Goal: Check status: Check status

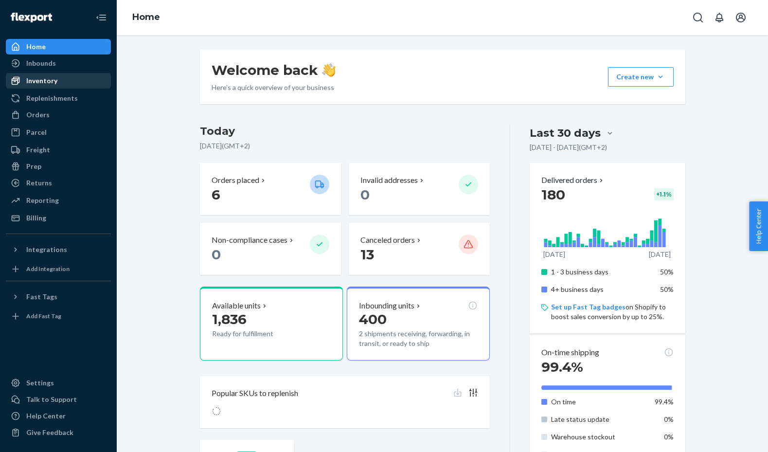
click at [71, 78] on div "Inventory" at bounding box center [58, 81] width 103 height 14
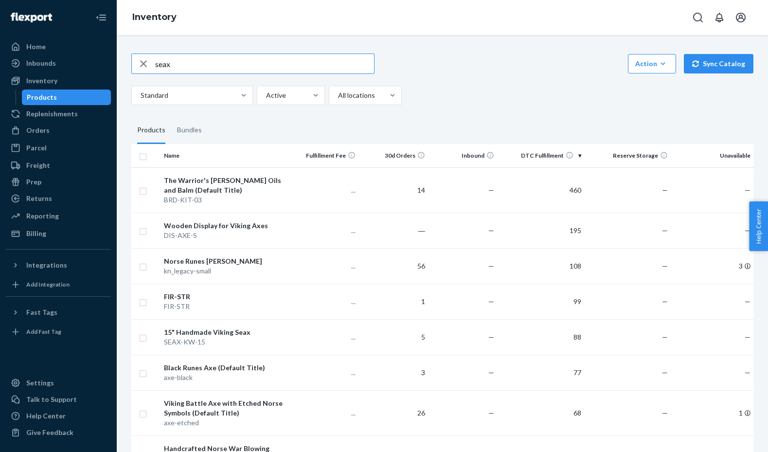
type input "seax"
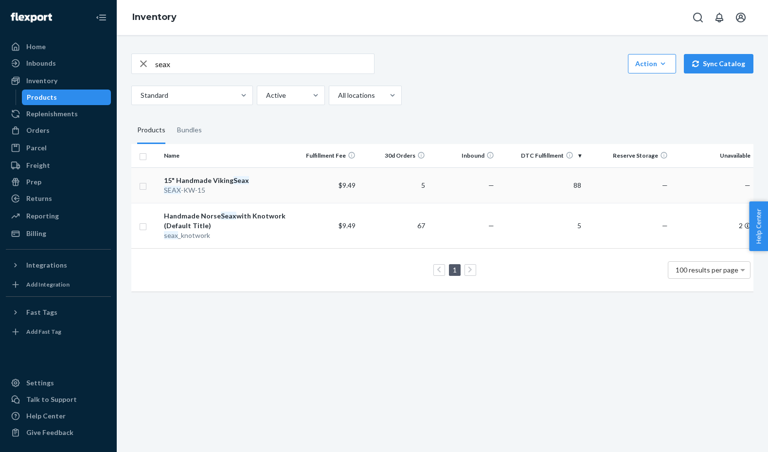
click at [221, 190] on div "SEAX -KW-15" at bounding box center [225, 190] width 122 height 10
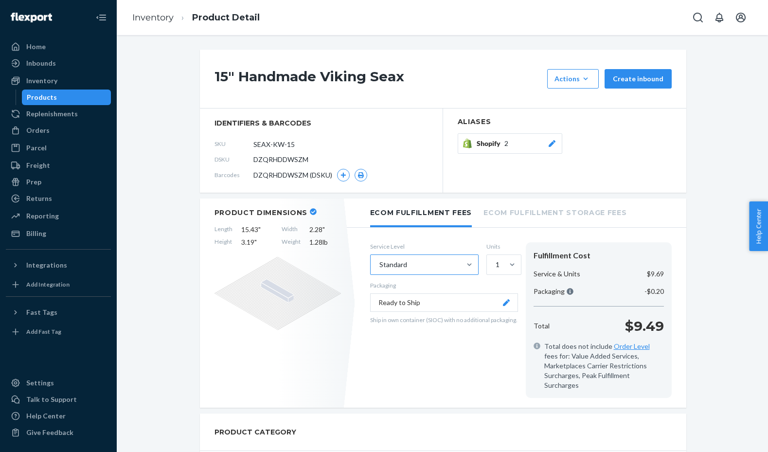
click at [431, 267] on div "Standard" at bounding box center [416, 264] width 90 height 19
click at [380, 267] on input "Standard" at bounding box center [379, 265] width 1 height 10
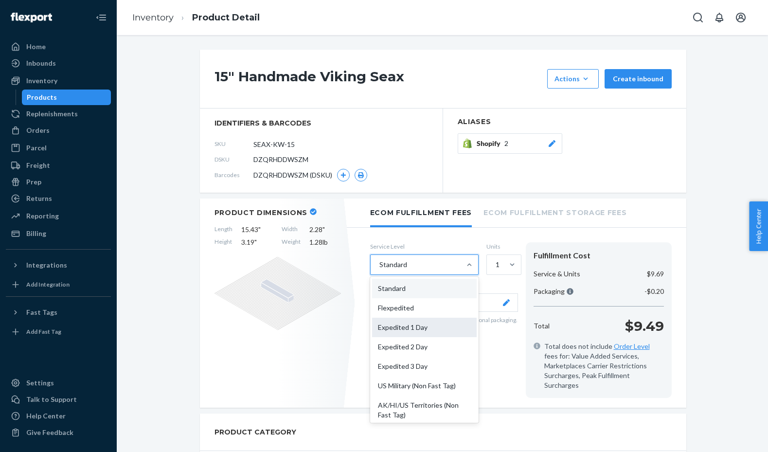
scroll to position [91, 0]
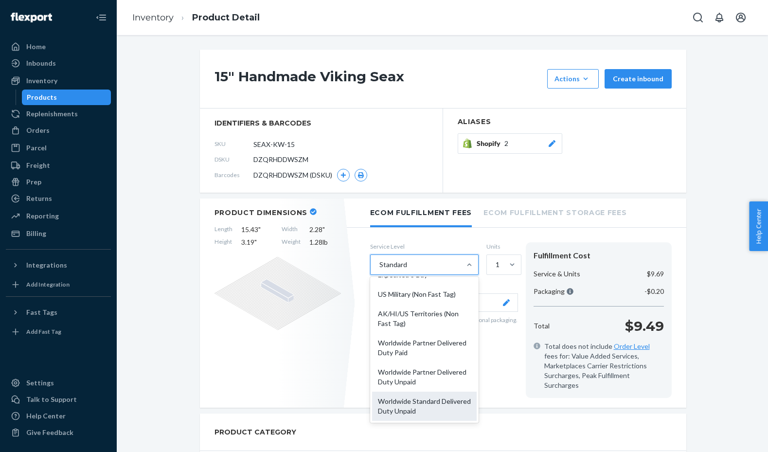
click at [416, 397] on div "Worldwide Standard Delivered Duty Unpaid" at bounding box center [424, 406] width 105 height 29
click at [380, 270] on input "option Worldwide Standard Delivered Duty Unpaid focused, 10 of 10. 10 results a…" at bounding box center [379, 265] width 1 height 10
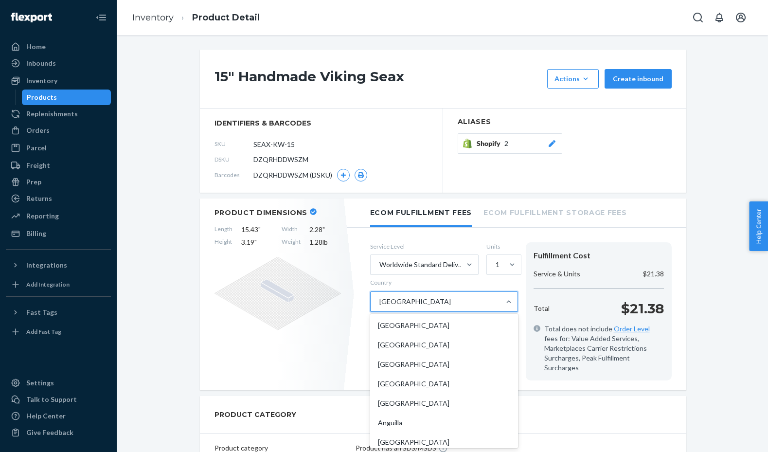
click at [412, 293] on div "[GEOGRAPHIC_DATA]" at bounding box center [435, 301] width 129 height 19
click at [380, 297] on input "Country option [GEOGRAPHIC_DATA] focused, 35 of 231. 231 results available. Use…" at bounding box center [379, 302] width 1 height 10
type input "bul"
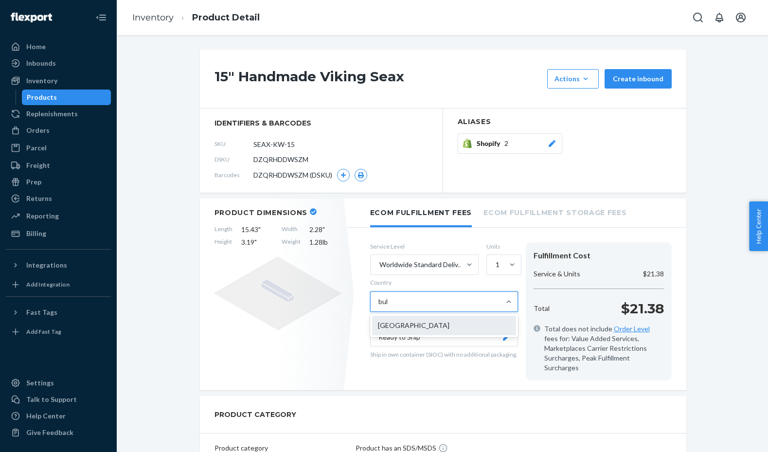
click at [420, 320] on div "[GEOGRAPHIC_DATA]" at bounding box center [444, 325] width 144 height 19
click at [389, 307] on input "bul" at bounding box center [384, 302] width 10 height 10
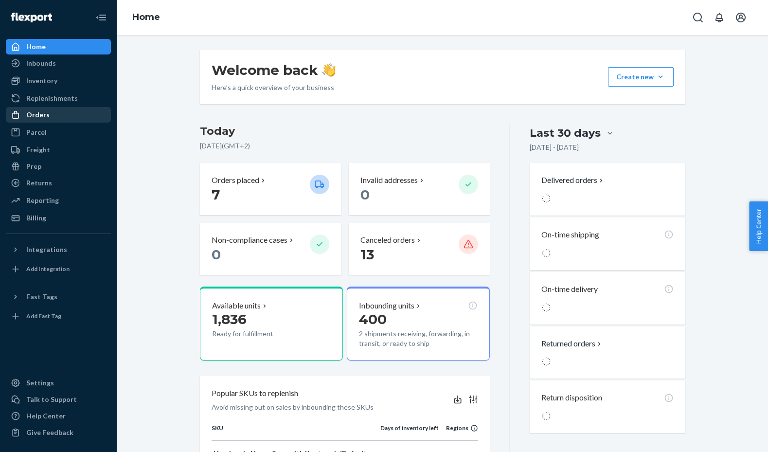
click at [81, 113] on div "Orders" at bounding box center [58, 115] width 103 height 14
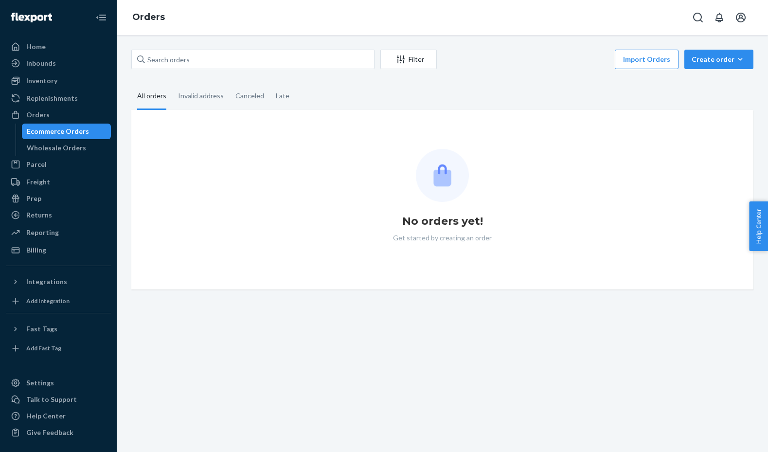
click at [222, 43] on div "Filter Import Orders Create order Ecommerce order Removal order All orders Inva…" at bounding box center [443, 243] width 652 height 417
click at [219, 50] on input "text" at bounding box center [252, 59] width 243 height 19
paste input "OT28455"
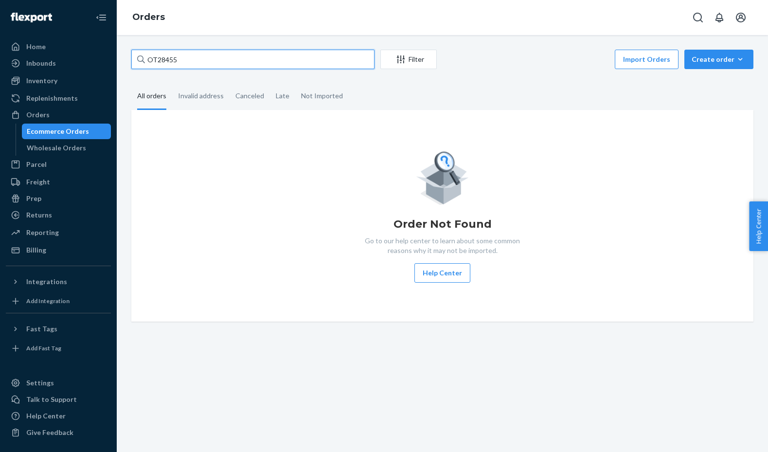
type input "OT28455"
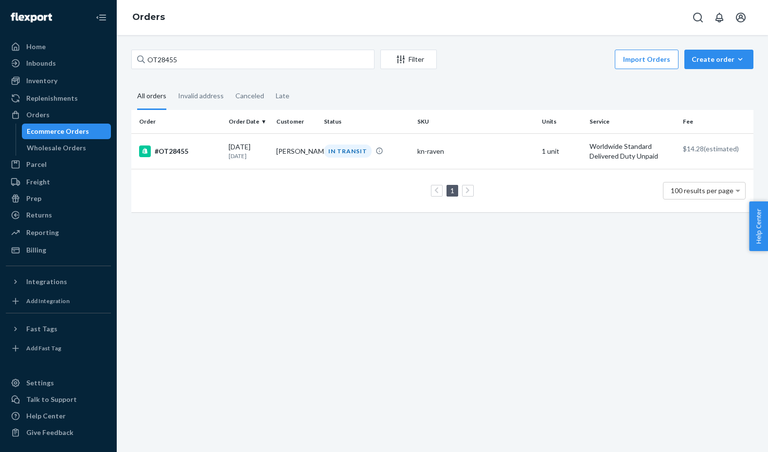
click at [208, 169] on td "1 100 results per page" at bounding box center [442, 190] width 622 height 43
click at [207, 149] on div "#OT28455" at bounding box center [180, 151] width 82 height 12
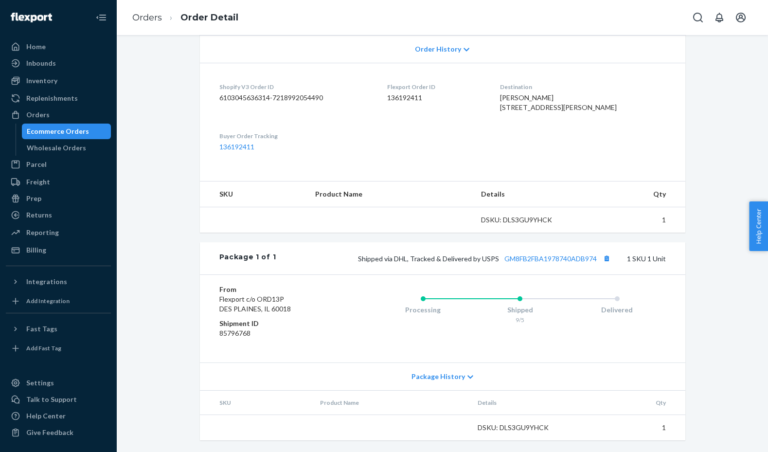
scroll to position [211, 0]
